Goal: Navigation & Orientation: Find specific page/section

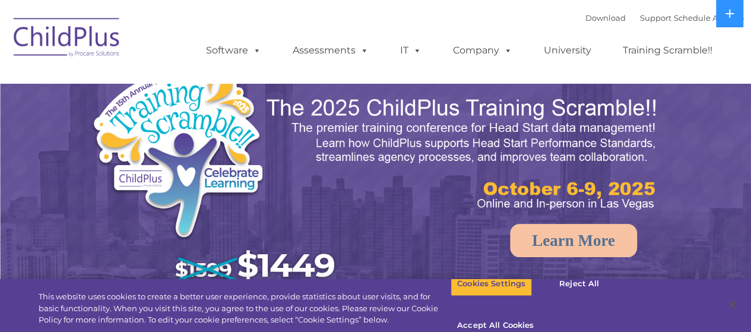
select select "MEDIUM"
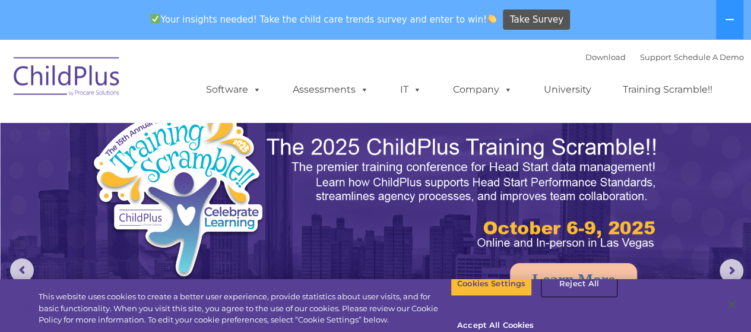
click at [576, 296] on button "Reject All" at bounding box center [579, 283] width 74 height 25
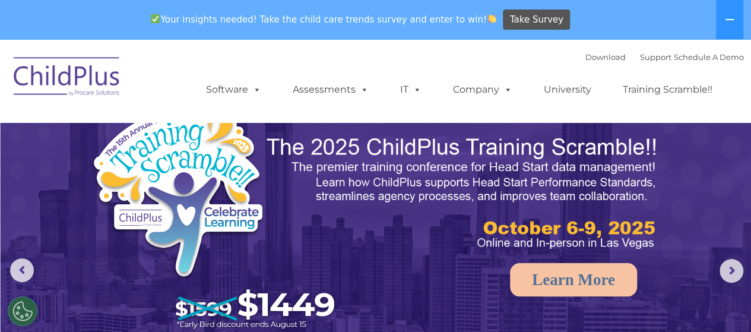
click at [100, 80] on img at bounding box center [67, 78] width 119 height 59
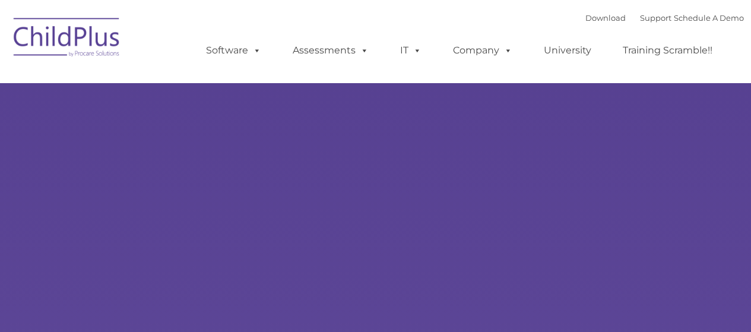
type input ""
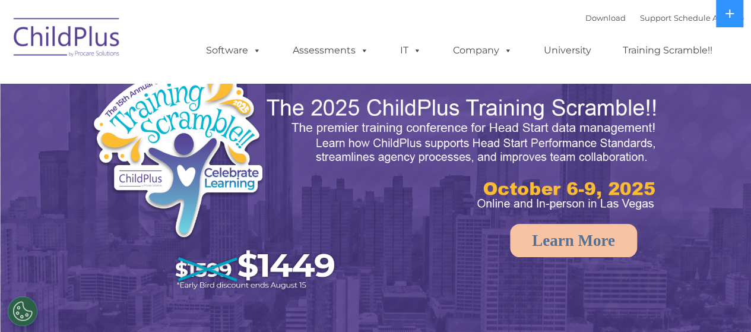
select select "MEDIUM"
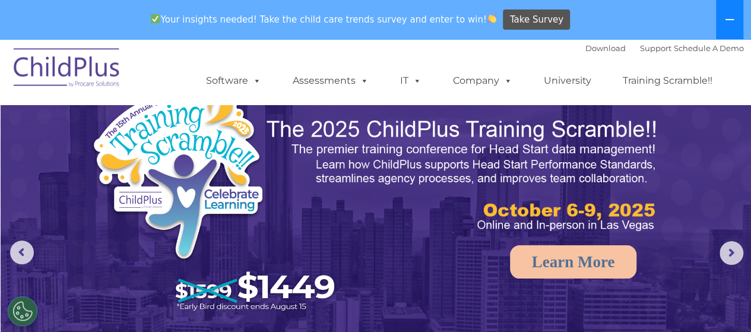
click at [731, 14] on button at bounding box center [729, 19] width 27 height 39
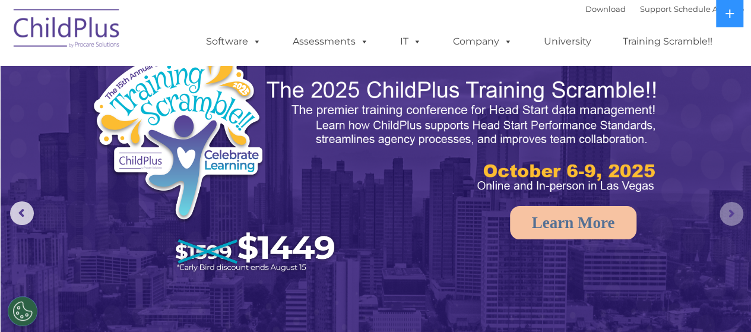
click at [734, 211] on rs-arrow at bounding box center [731, 214] width 24 height 24
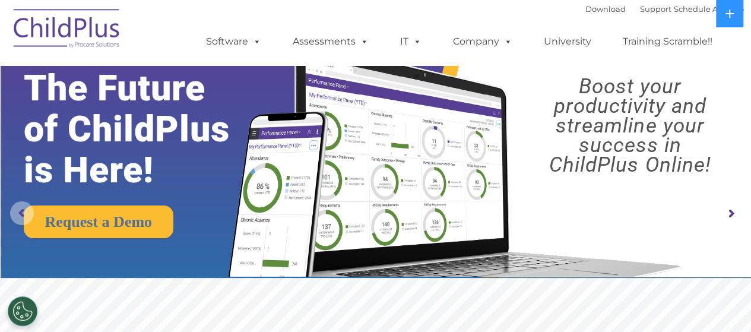
click at [15, 209] on rs-arrow at bounding box center [22, 213] width 24 height 24
click at [68, 29] on img at bounding box center [67, 30] width 119 height 59
